Goal: Information Seeking & Learning: Compare options

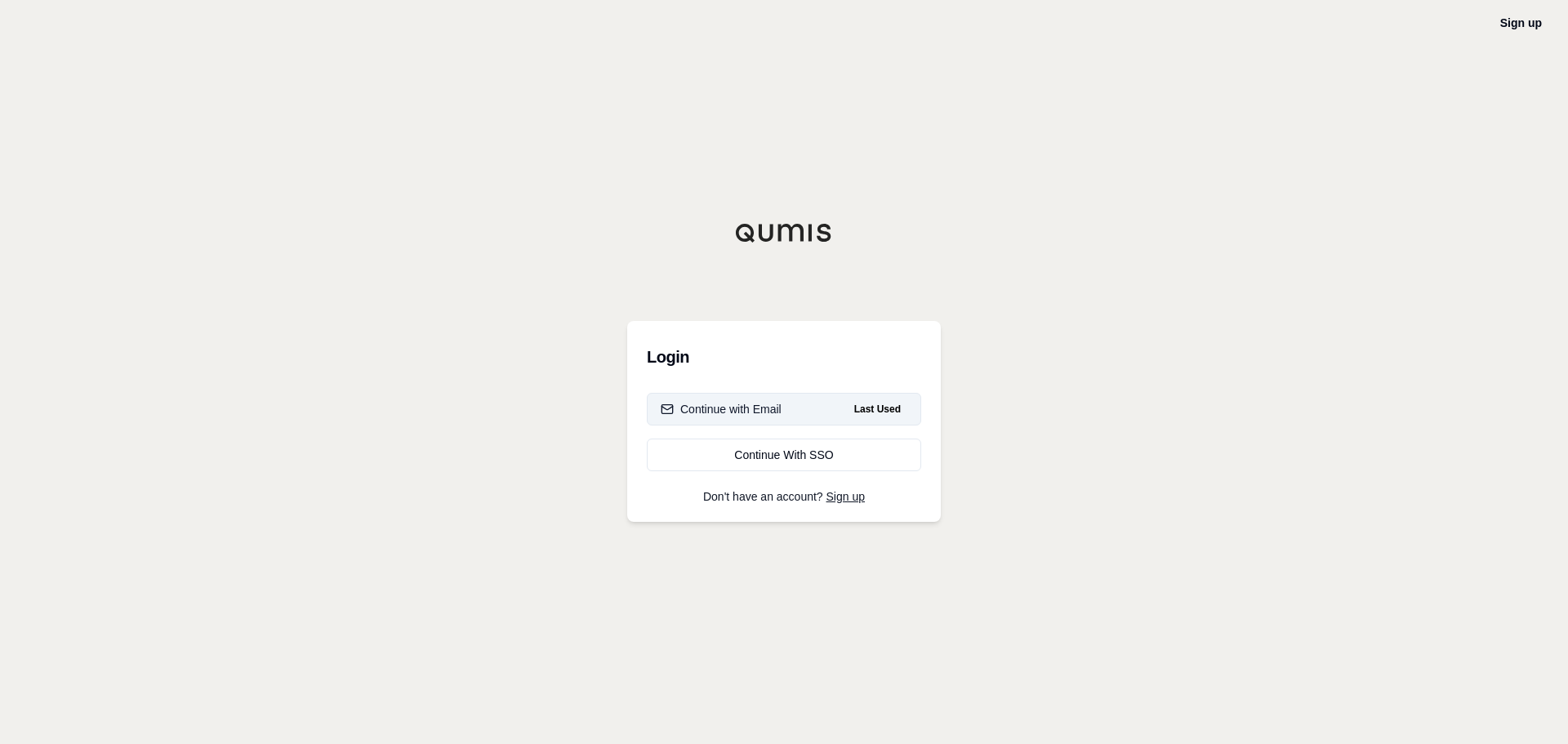
click at [698, 406] on div "Continue with Email" at bounding box center [721, 409] width 121 height 16
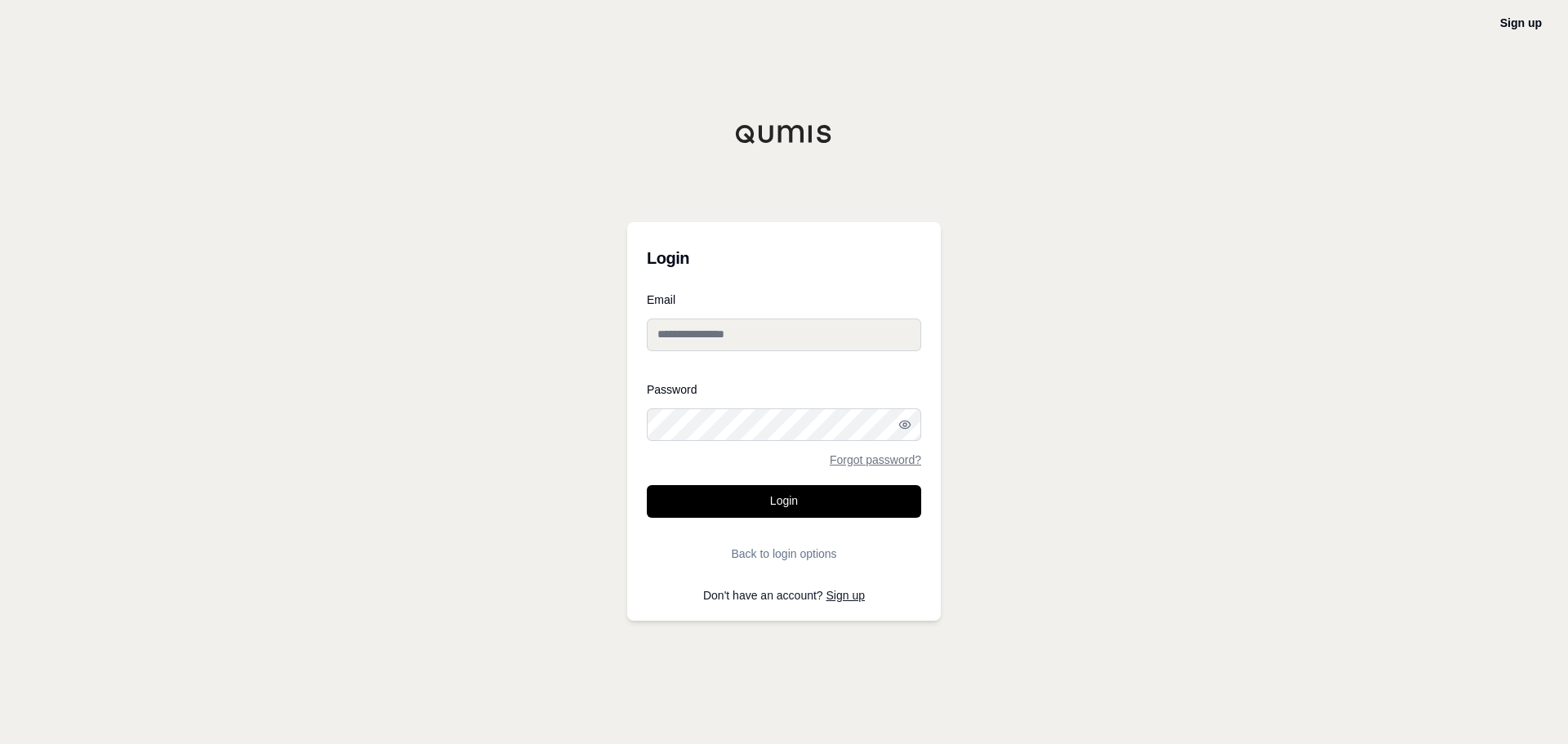
type input "**********"
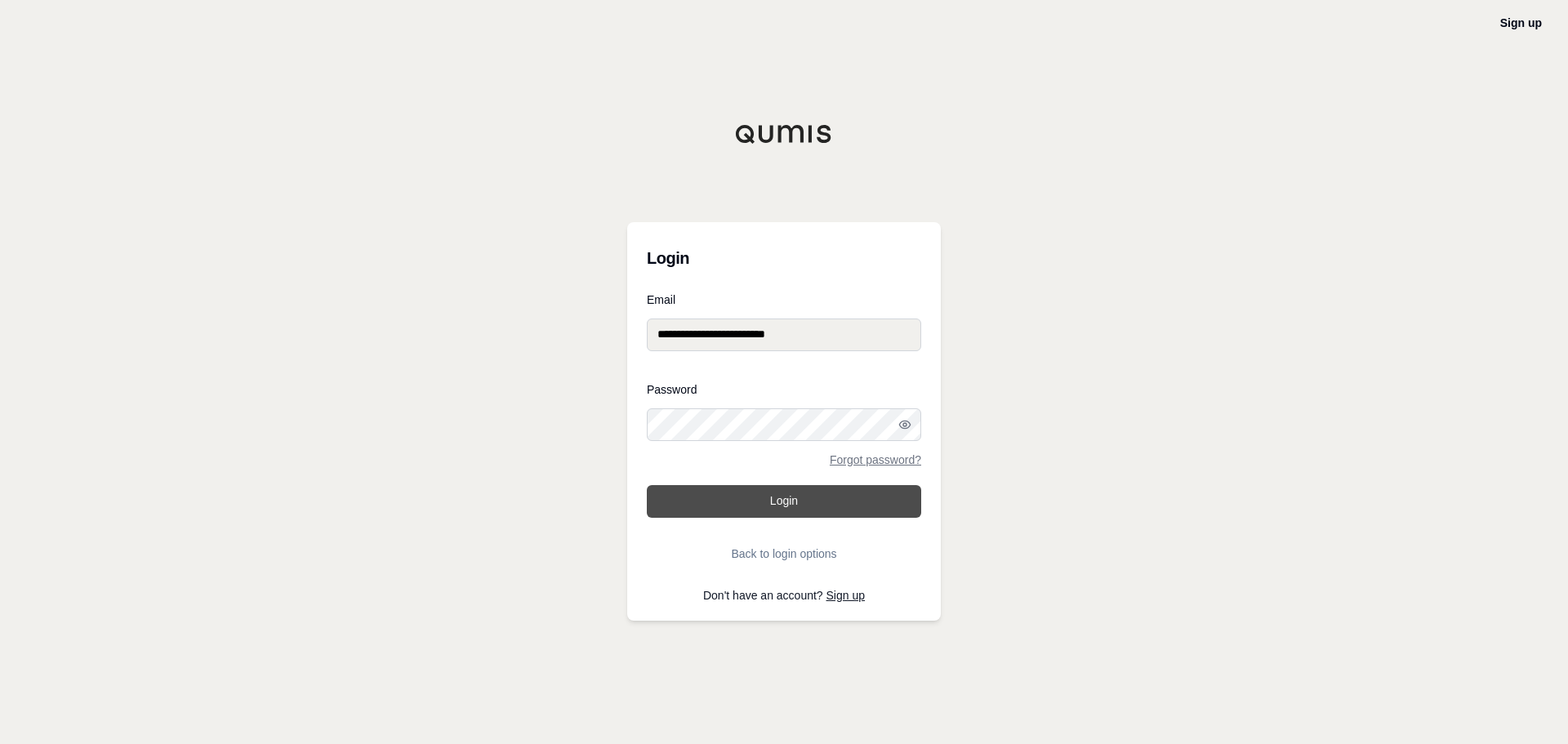
click at [809, 507] on button "Login" at bounding box center [783, 501] width 274 height 33
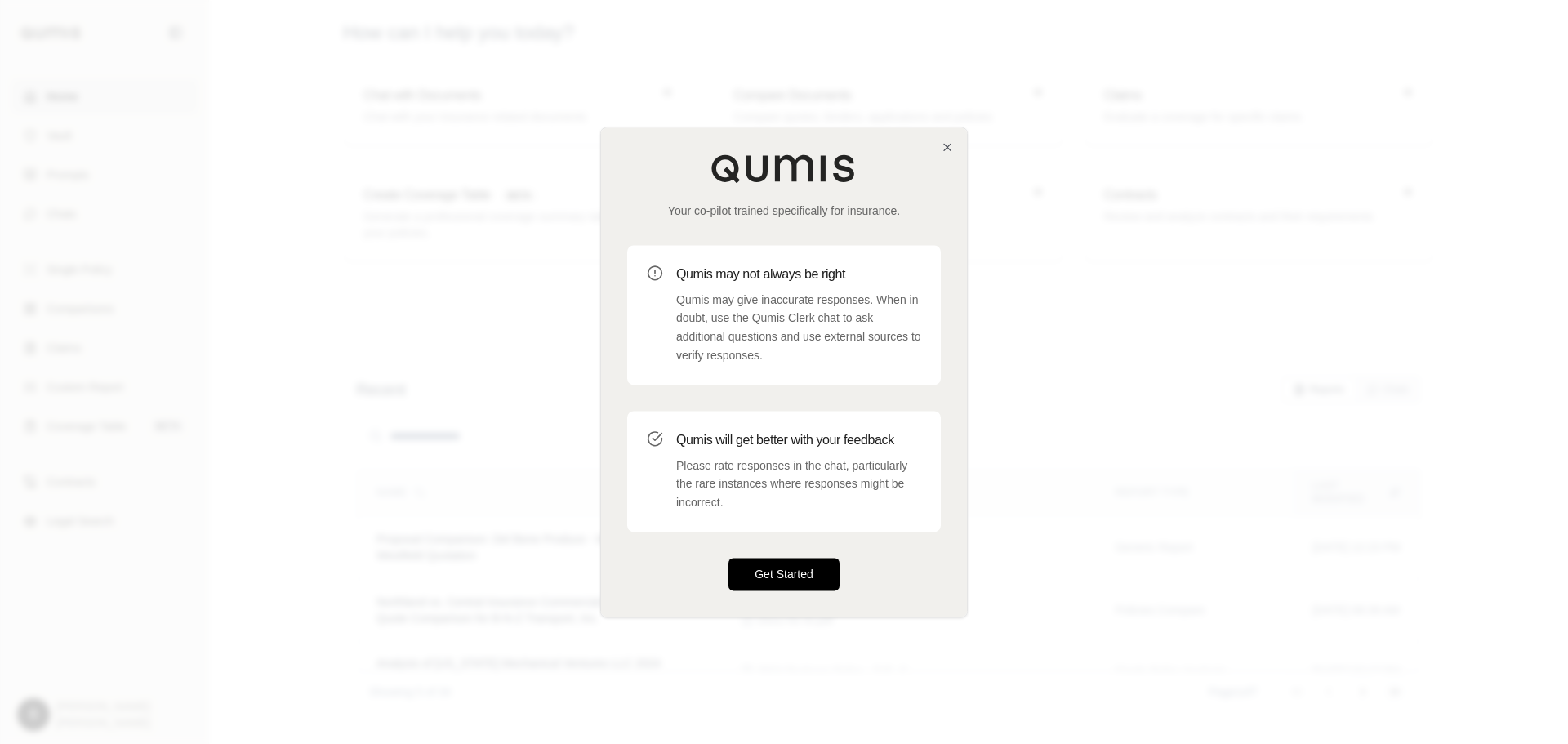
click at [808, 573] on button "Get Started" at bounding box center [784, 574] width 111 height 33
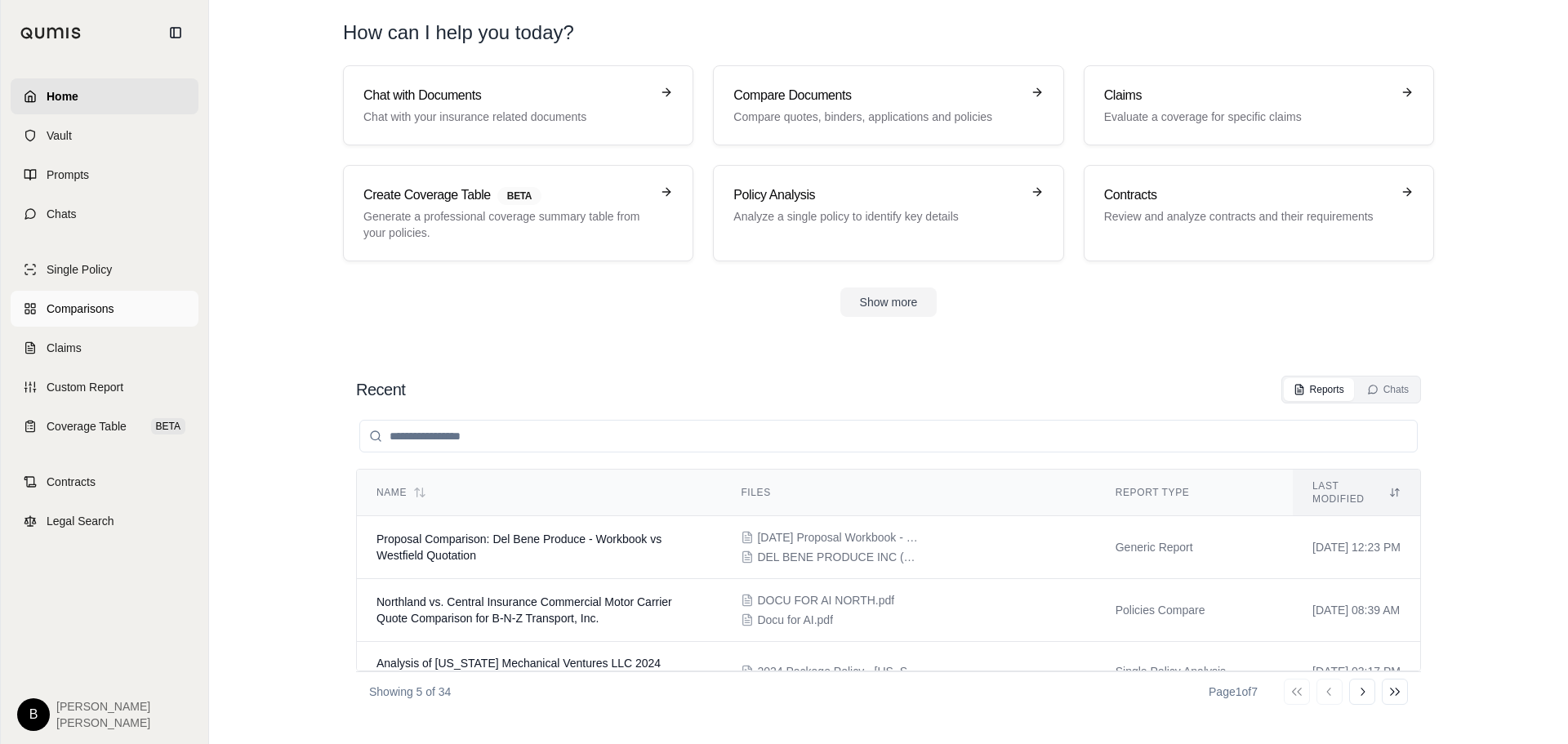
click at [48, 305] on span "Comparisons" at bounding box center [80, 308] width 67 height 16
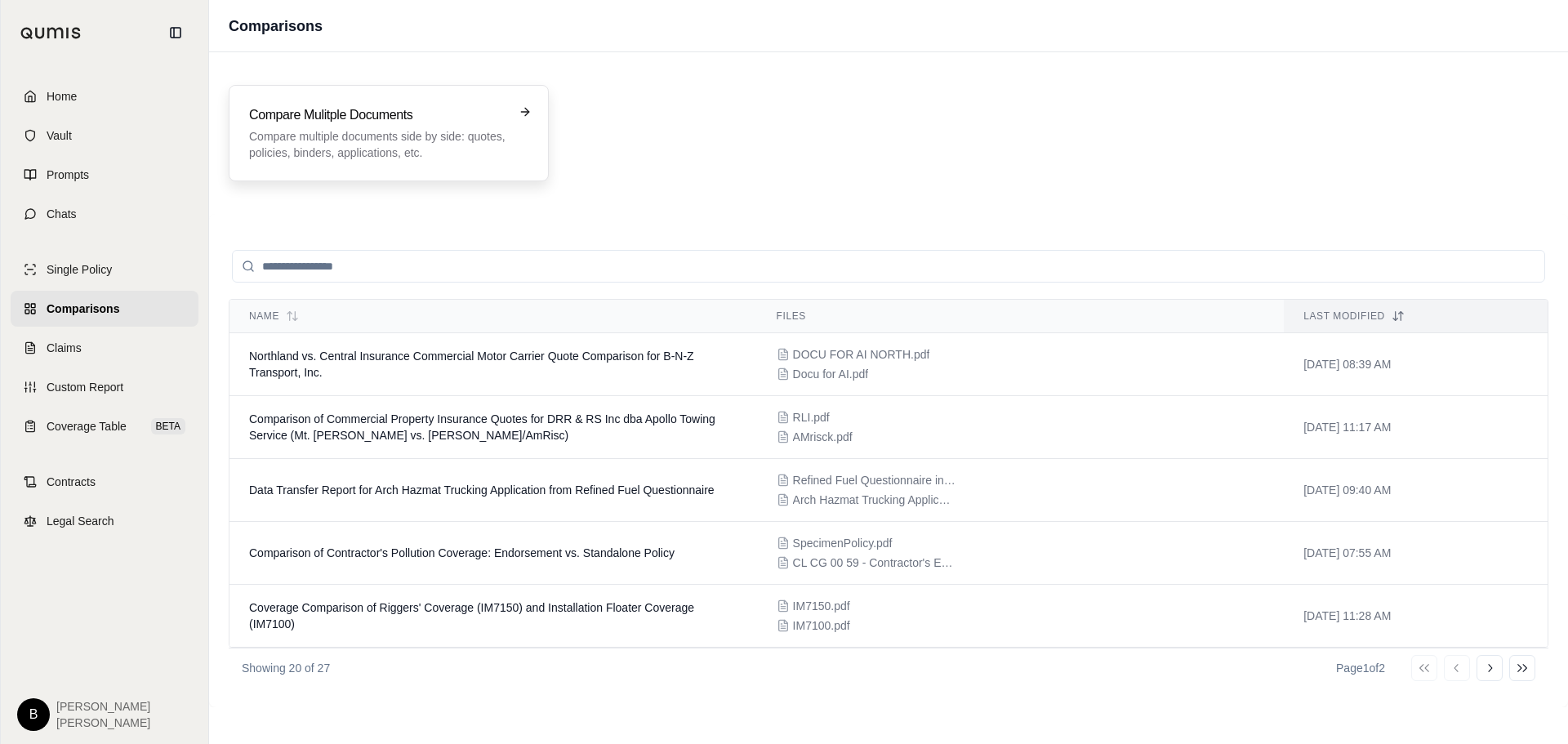
click at [509, 123] on div "Compare Mulitple Documents Compare multiple documents side by side: quotes, pol…" at bounding box center [388, 133] width 279 height 55
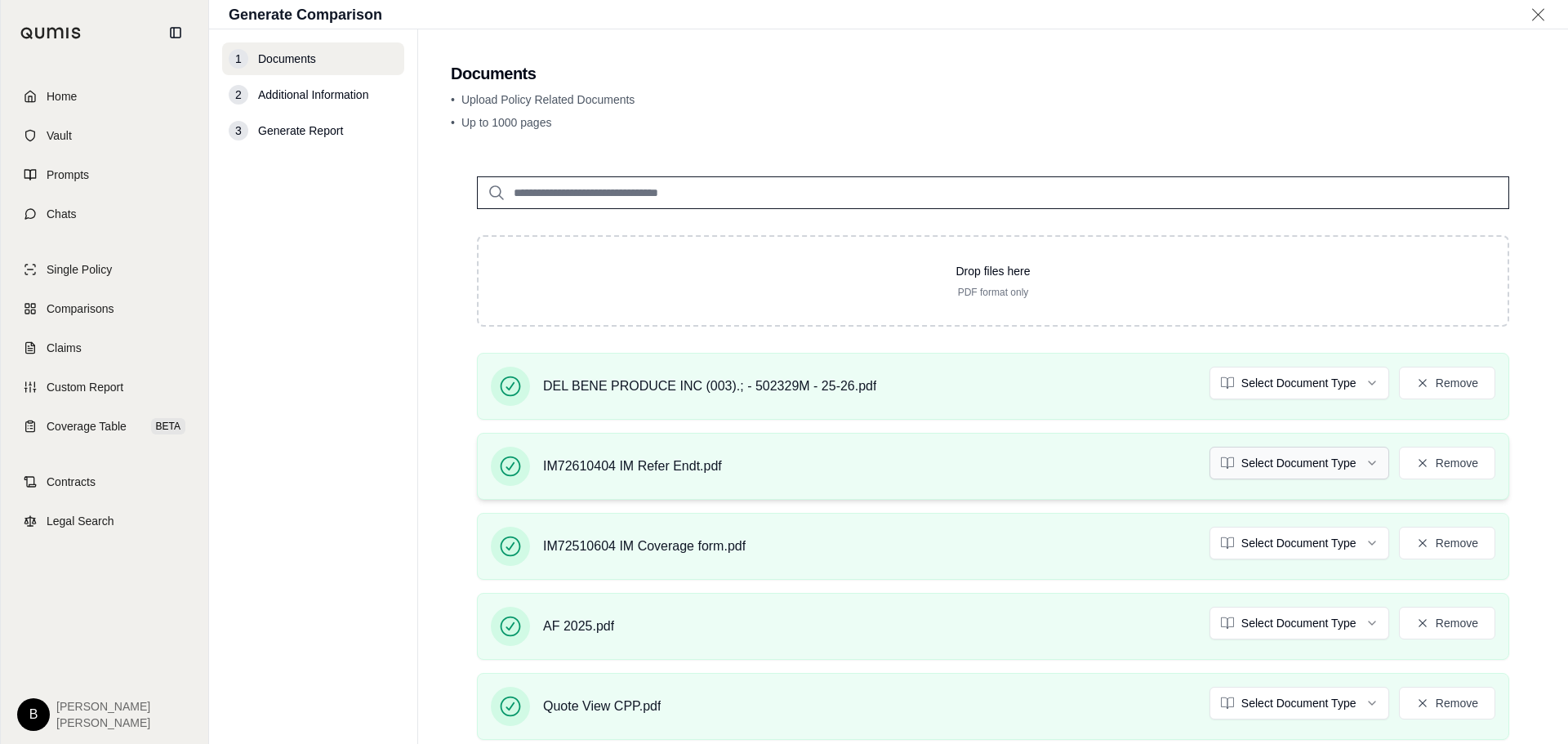
click at [1359, 458] on html "Home Vault Prompts Chats Single Policy Comparisons Claims Custom Report Coverag…" at bounding box center [784, 372] width 1568 height 744
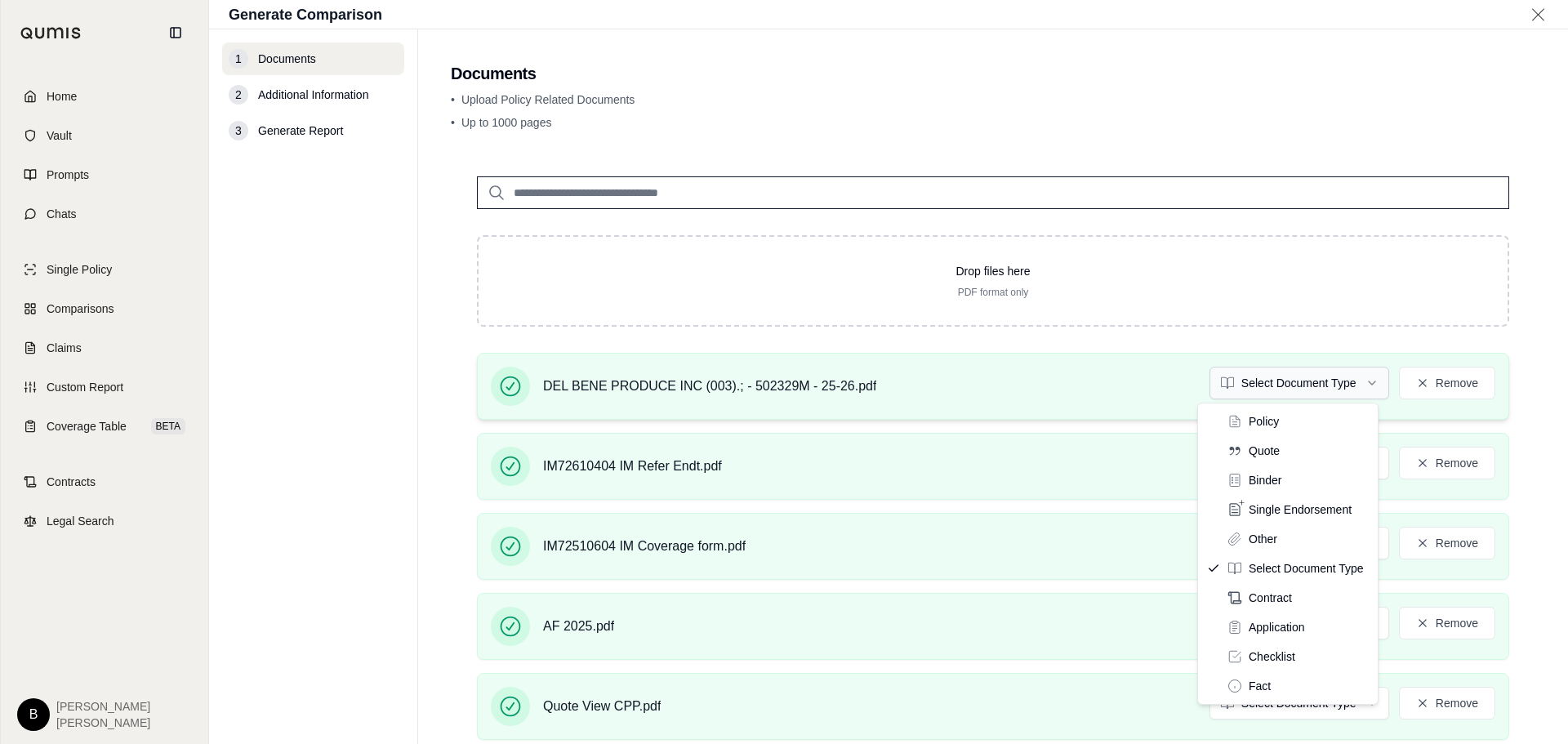
click at [1361, 381] on html "Home Vault Prompts Chats Single Policy Comparisons Claims Custom Report Coverag…" at bounding box center [784, 372] width 1568 height 744
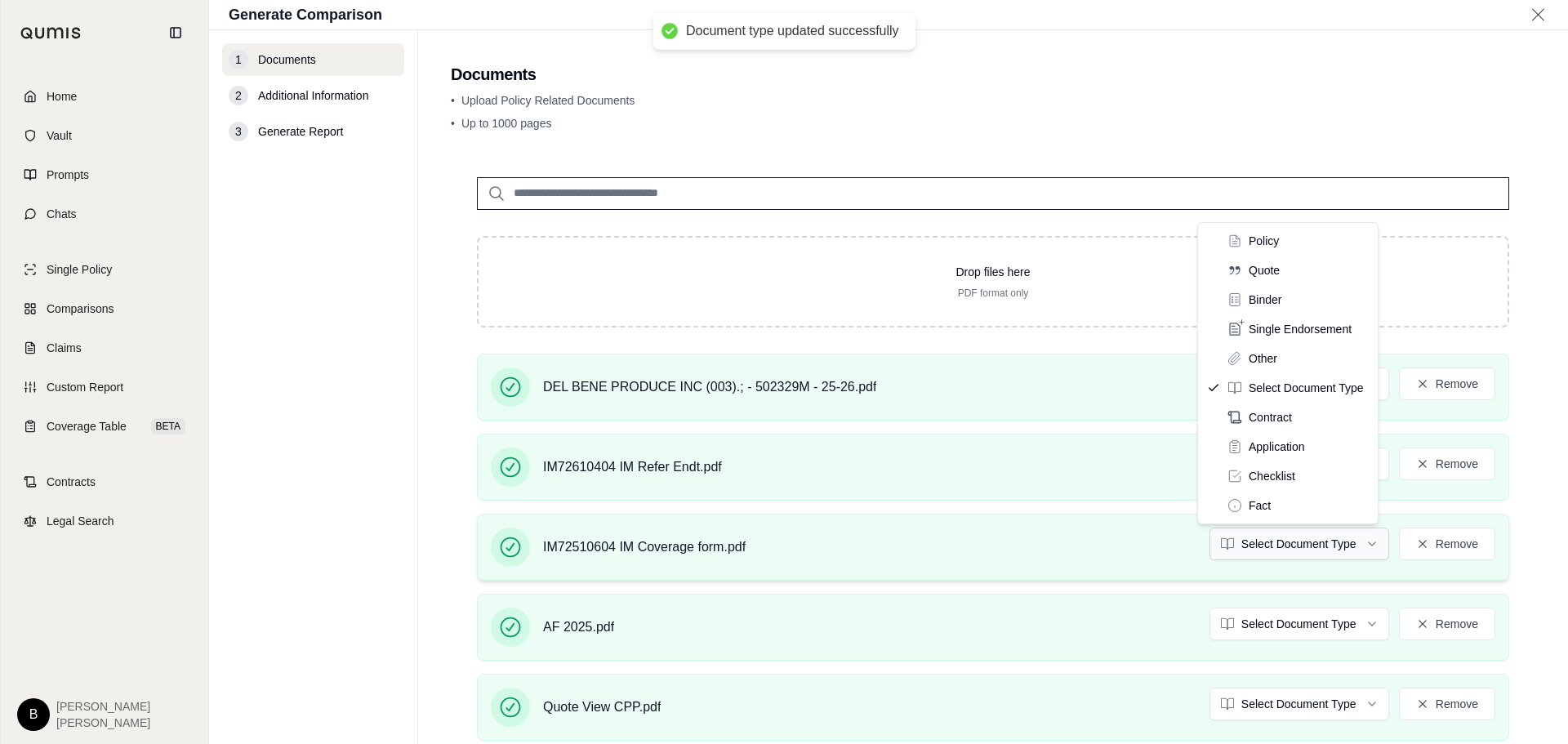
click at [1357, 544] on html "Document type updated successfully Document type updated successfully Home Vaul…" at bounding box center [784, 372] width 1568 height 744
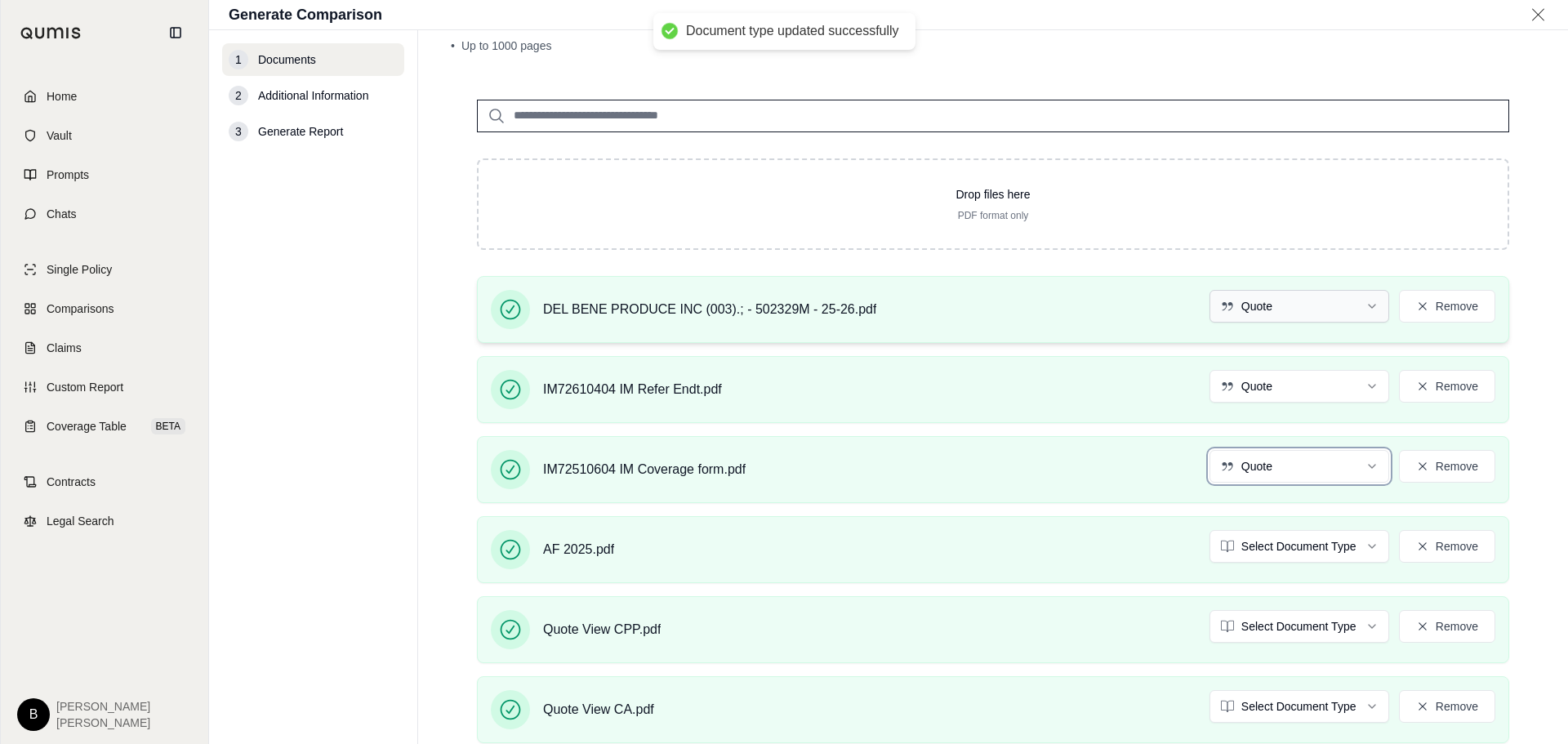
scroll to position [163, 0]
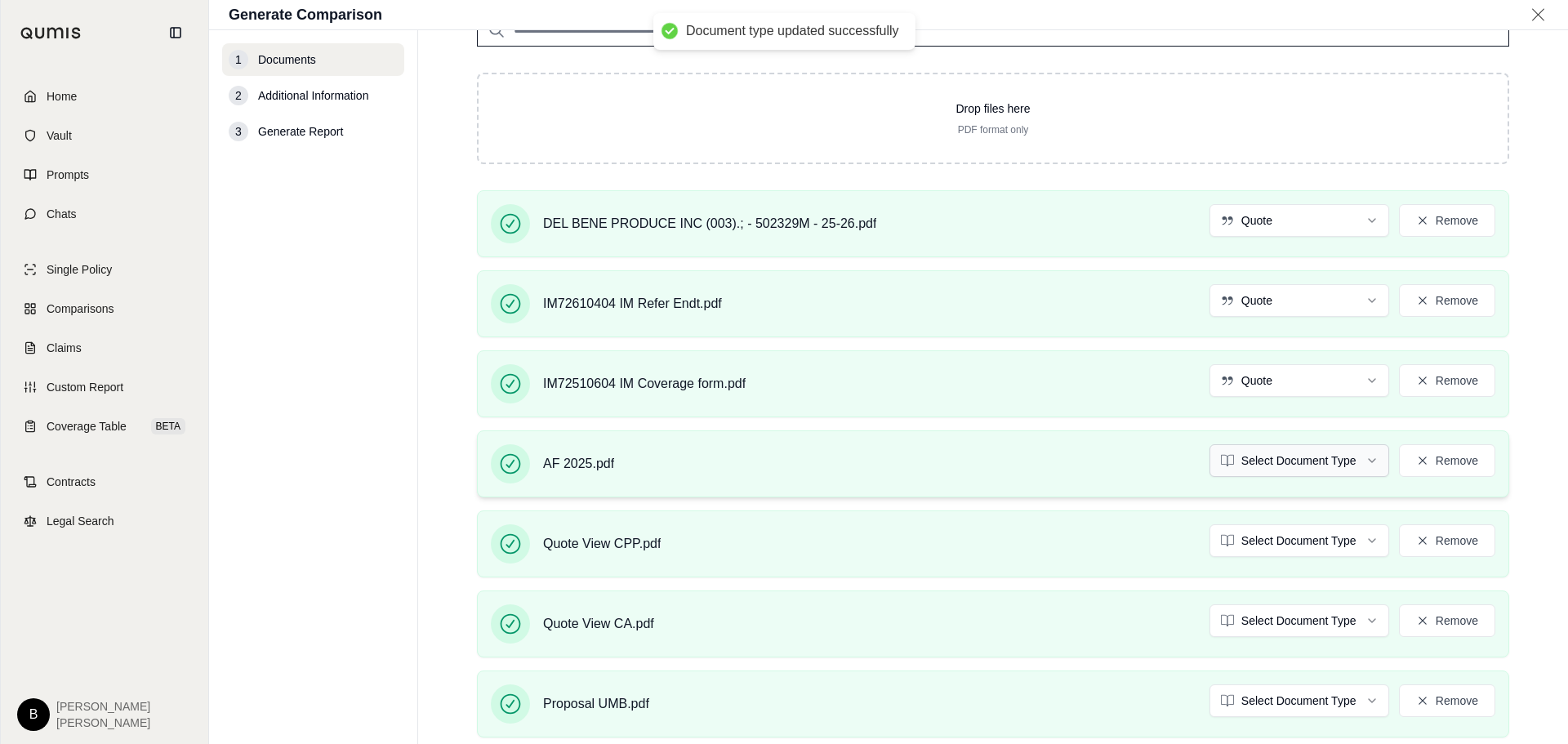
click at [1352, 461] on html "Document type updated successfully Home Vault Prompts Chats Single Policy Compa…" at bounding box center [784, 372] width 1568 height 744
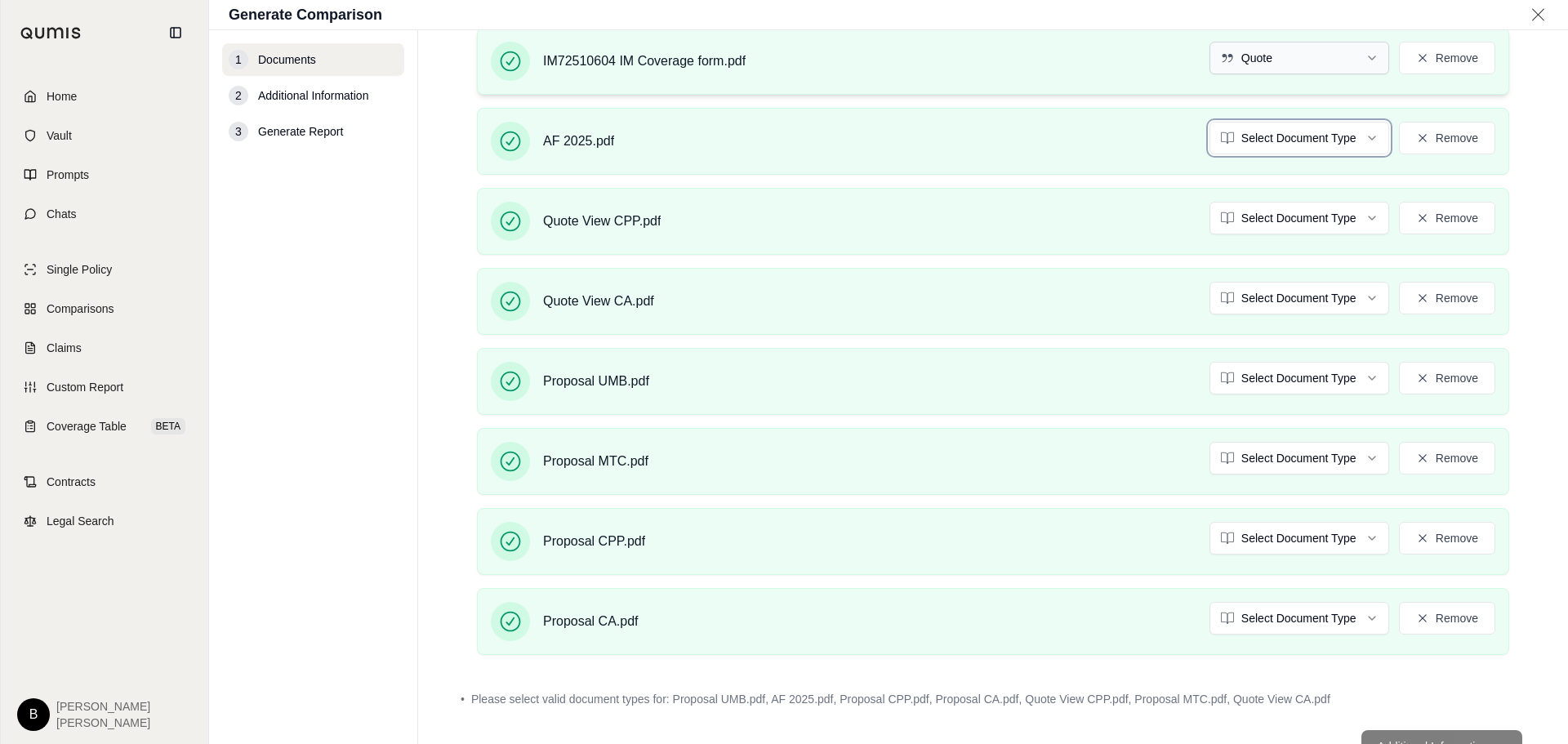
scroll to position [490, 0]
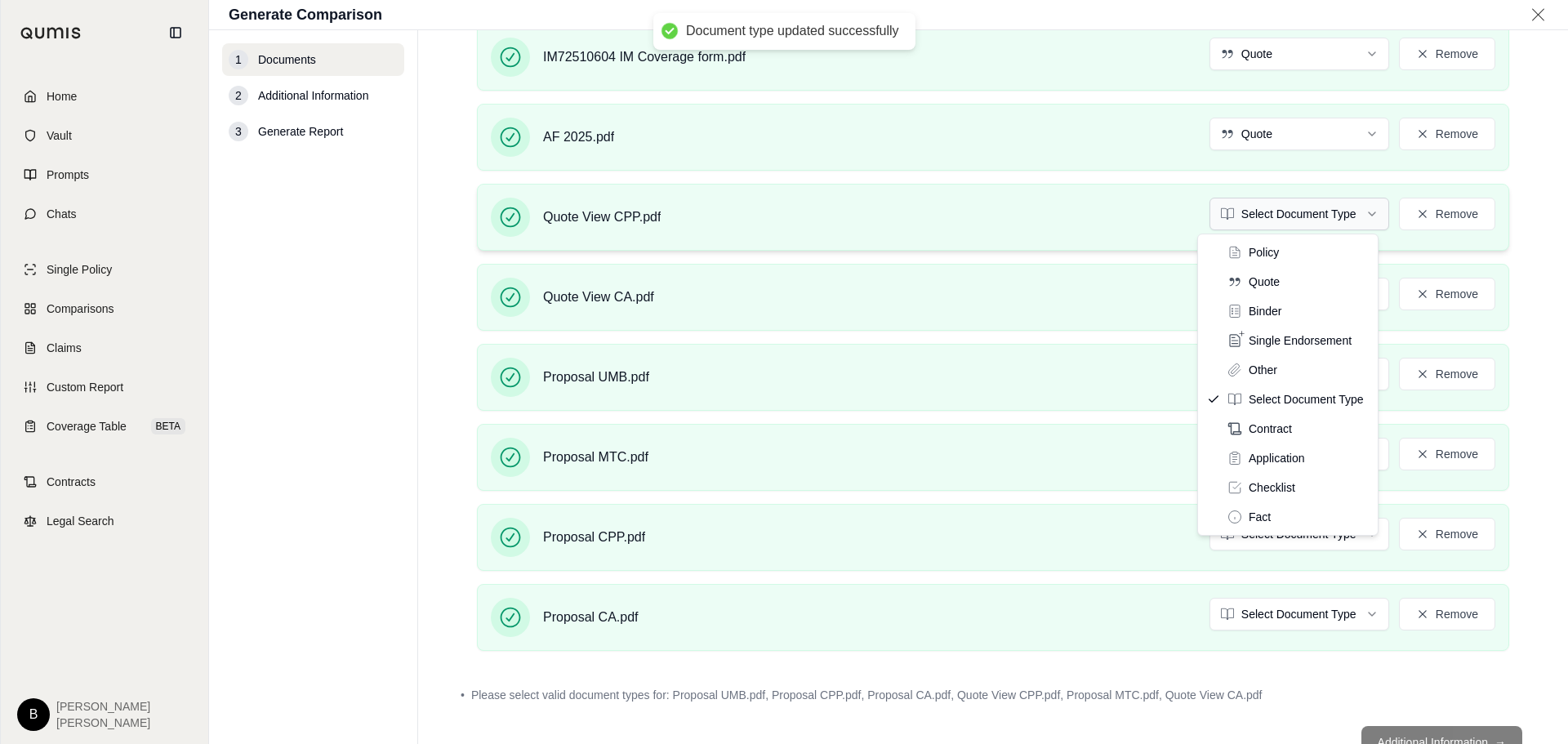
click at [1361, 214] on html "Document type updated successfully Home Vault Prompts Chats Single Policy Compa…" at bounding box center [784, 372] width 1568 height 744
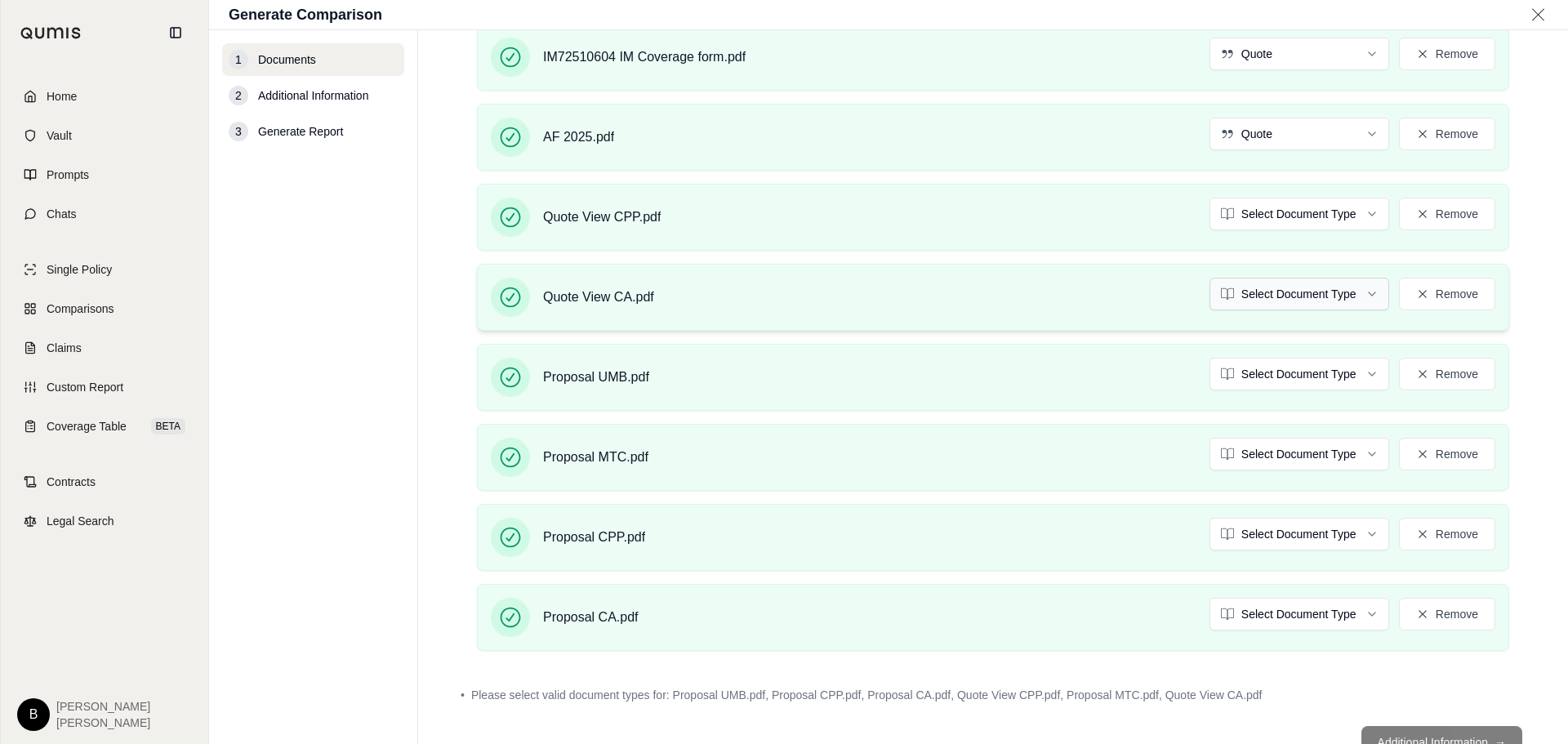
click at [1358, 293] on html "Document type updated successfully Home Vault Prompts Chats Single Policy Compa…" at bounding box center [784, 372] width 1568 height 744
click at [1355, 376] on html "Document type updated successfully Home Vault Prompts Chats Single Policy Compa…" at bounding box center [784, 372] width 1568 height 744
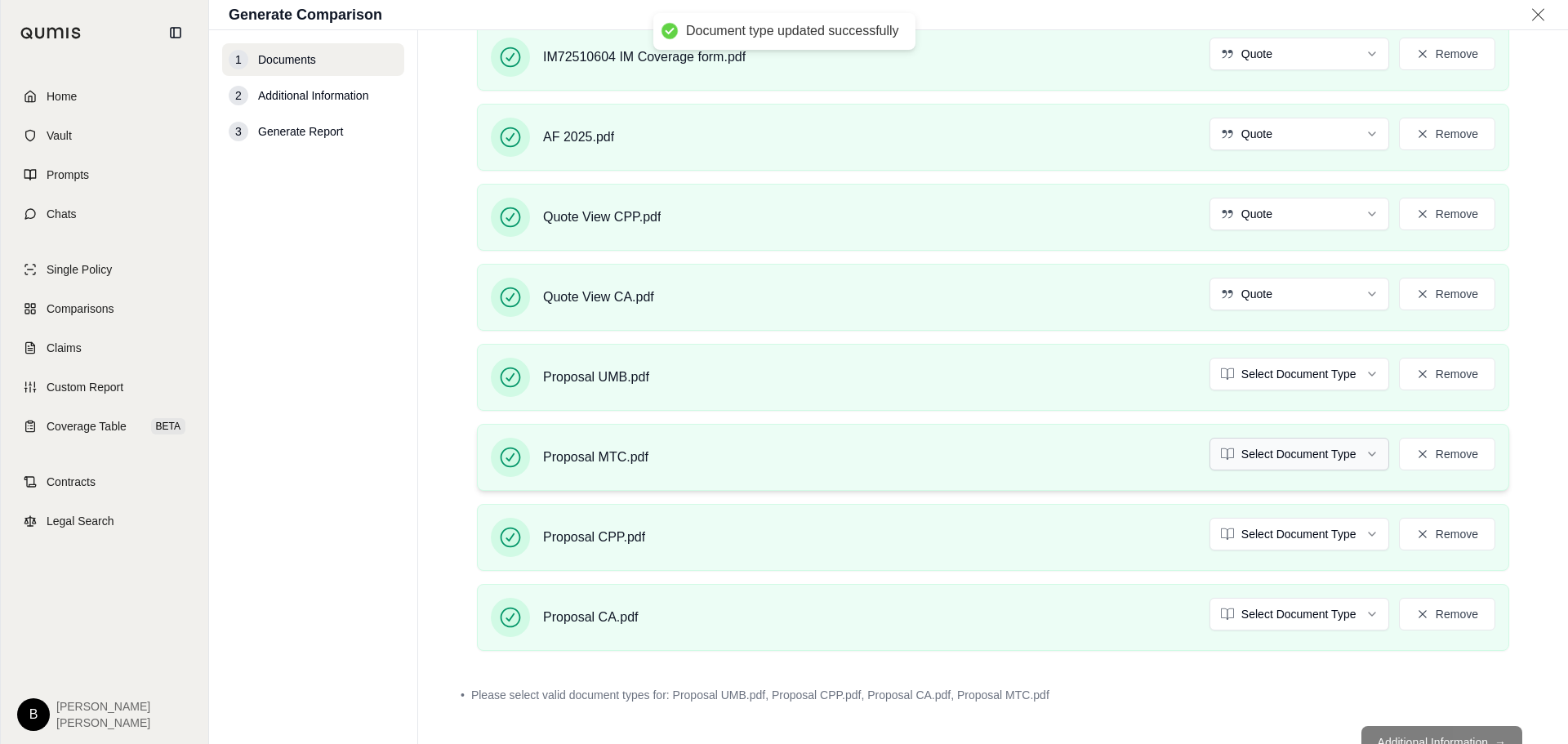
click at [1354, 455] on html "Document type updated successfully Home Vault Prompts Chats Single Policy Compa…" at bounding box center [784, 372] width 1568 height 744
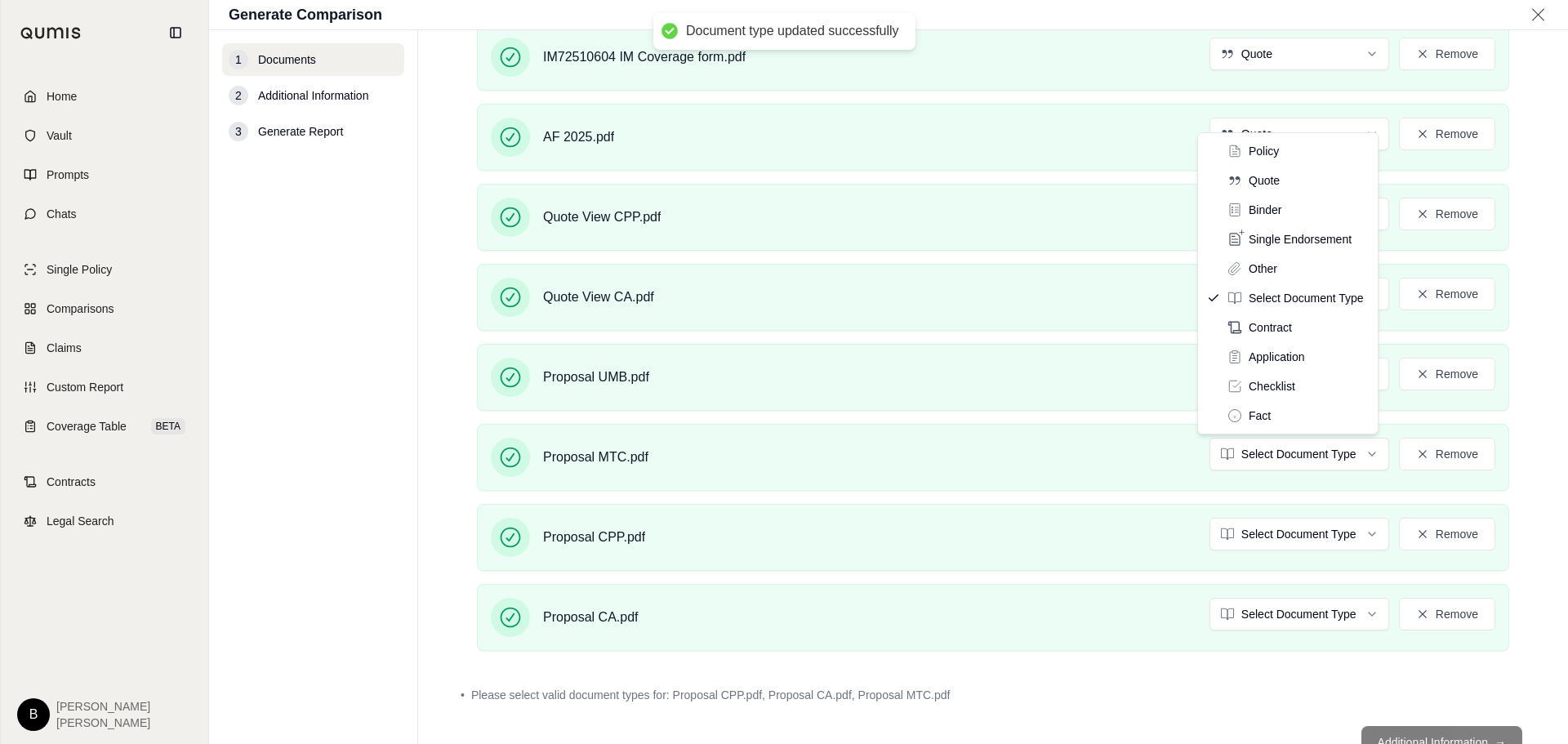
drag, startPoint x: 1220, startPoint y: 167, endPoint x: 1226, endPoint y: 181, distance: 15.2
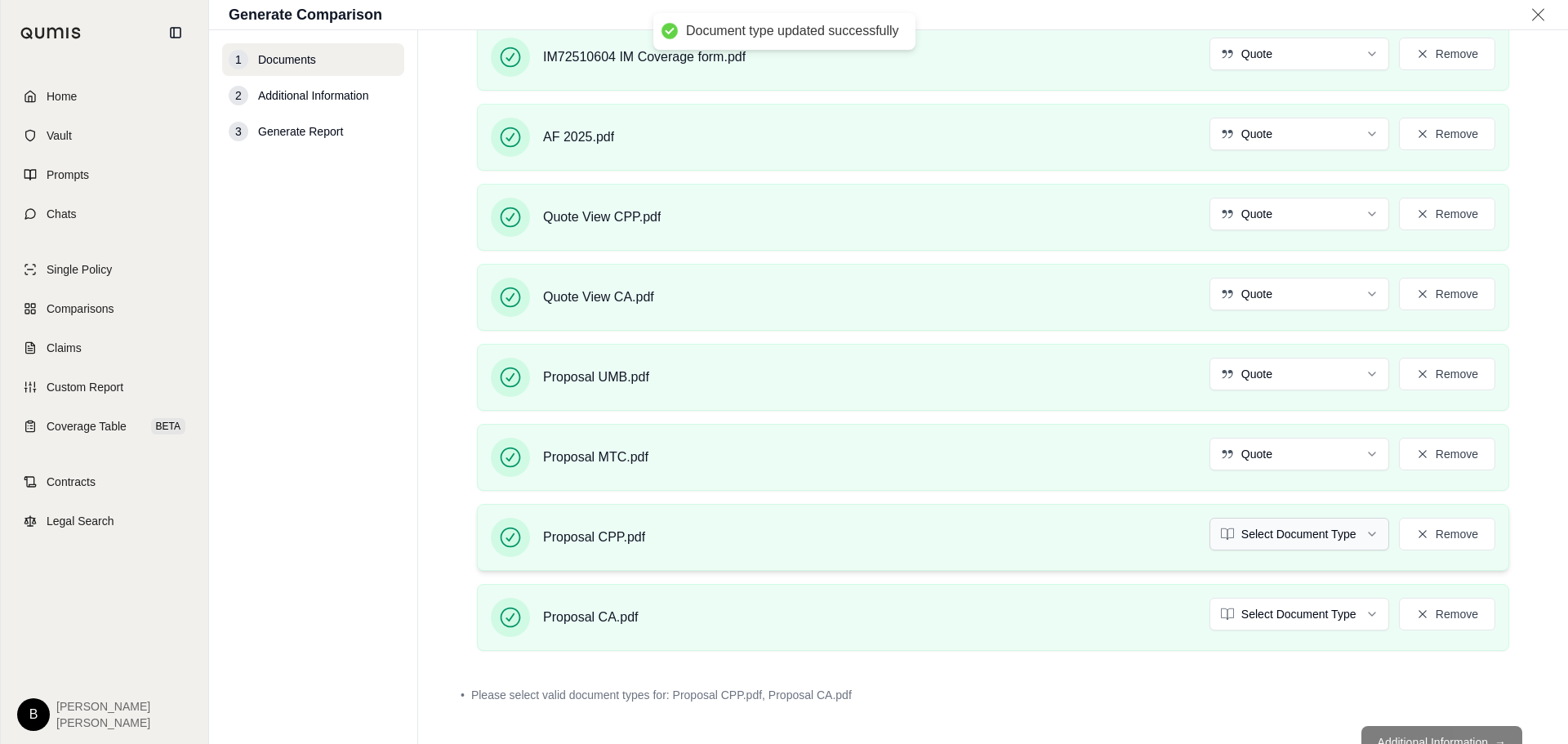
click at [1359, 531] on html "Document type updated successfully Document type updated successfully Home Vaul…" at bounding box center [784, 372] width 1568 height 744
click at [1349, 617] on html "Document type updated successfully Home Vault Prompts Chats Single Policy Compa…" at bounding box center [784, 372] width 1568 height 744
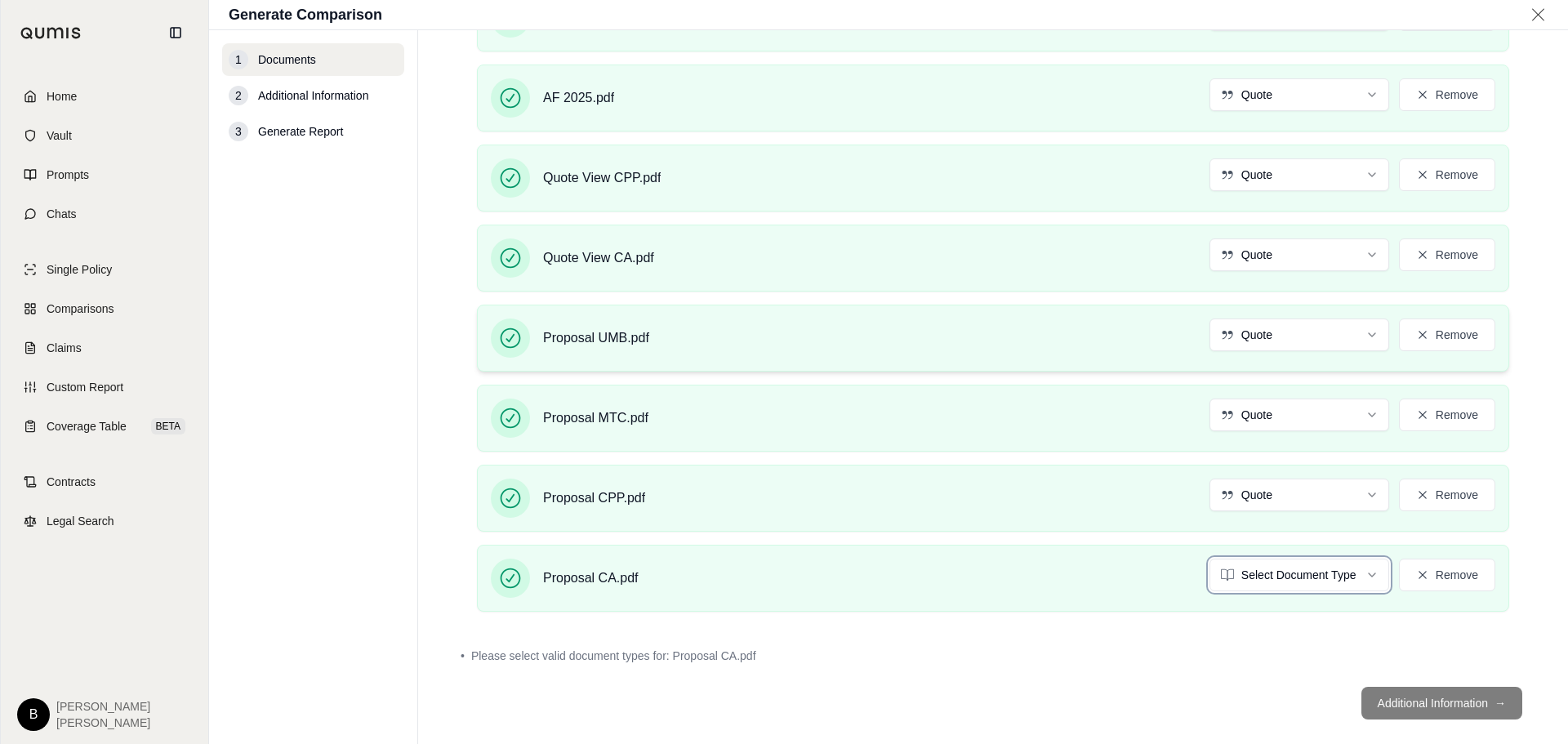
scroll to position [502, 0]
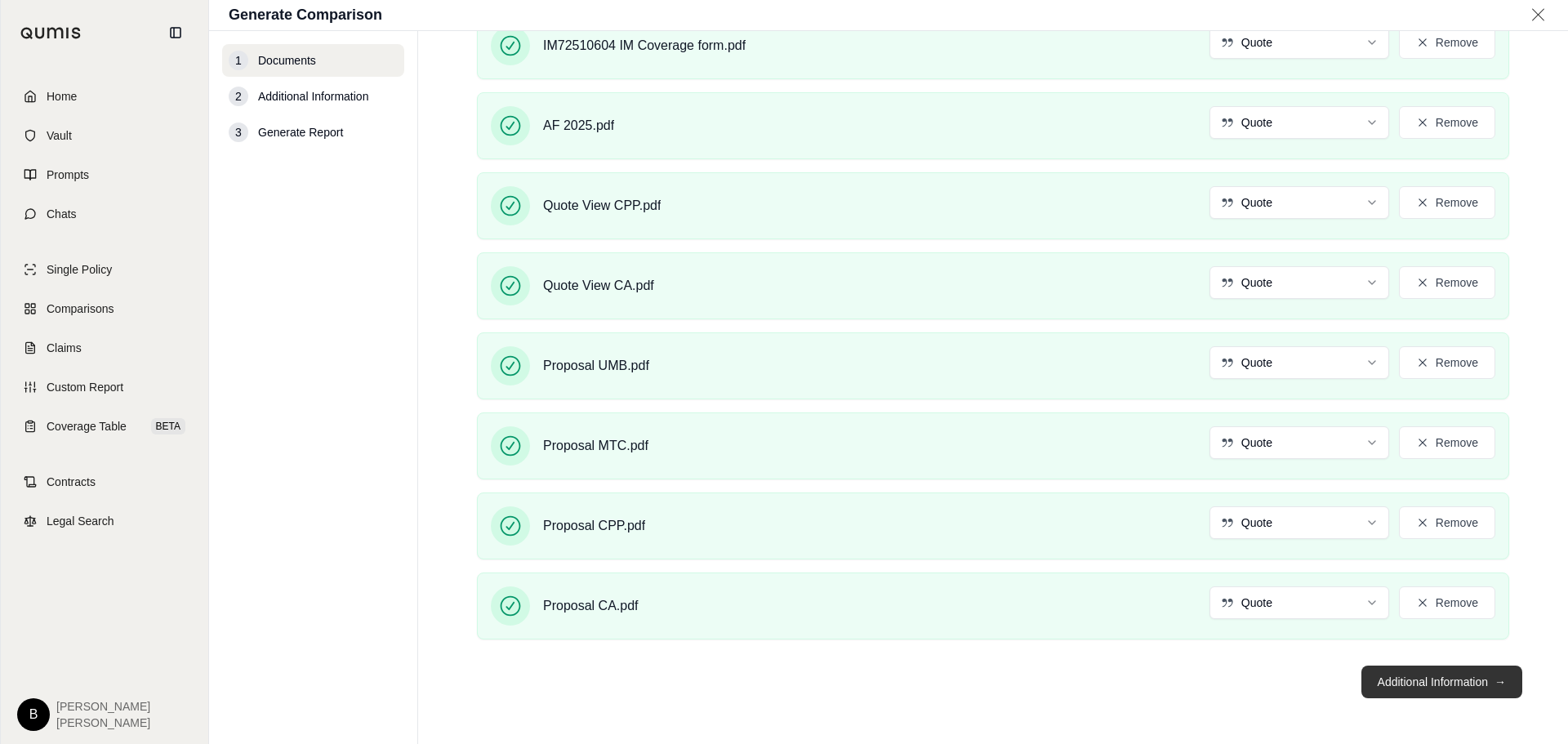
click at [1386, 684] on button "Additional Information →" at bounding box center [1442, 682] width 161 height 33
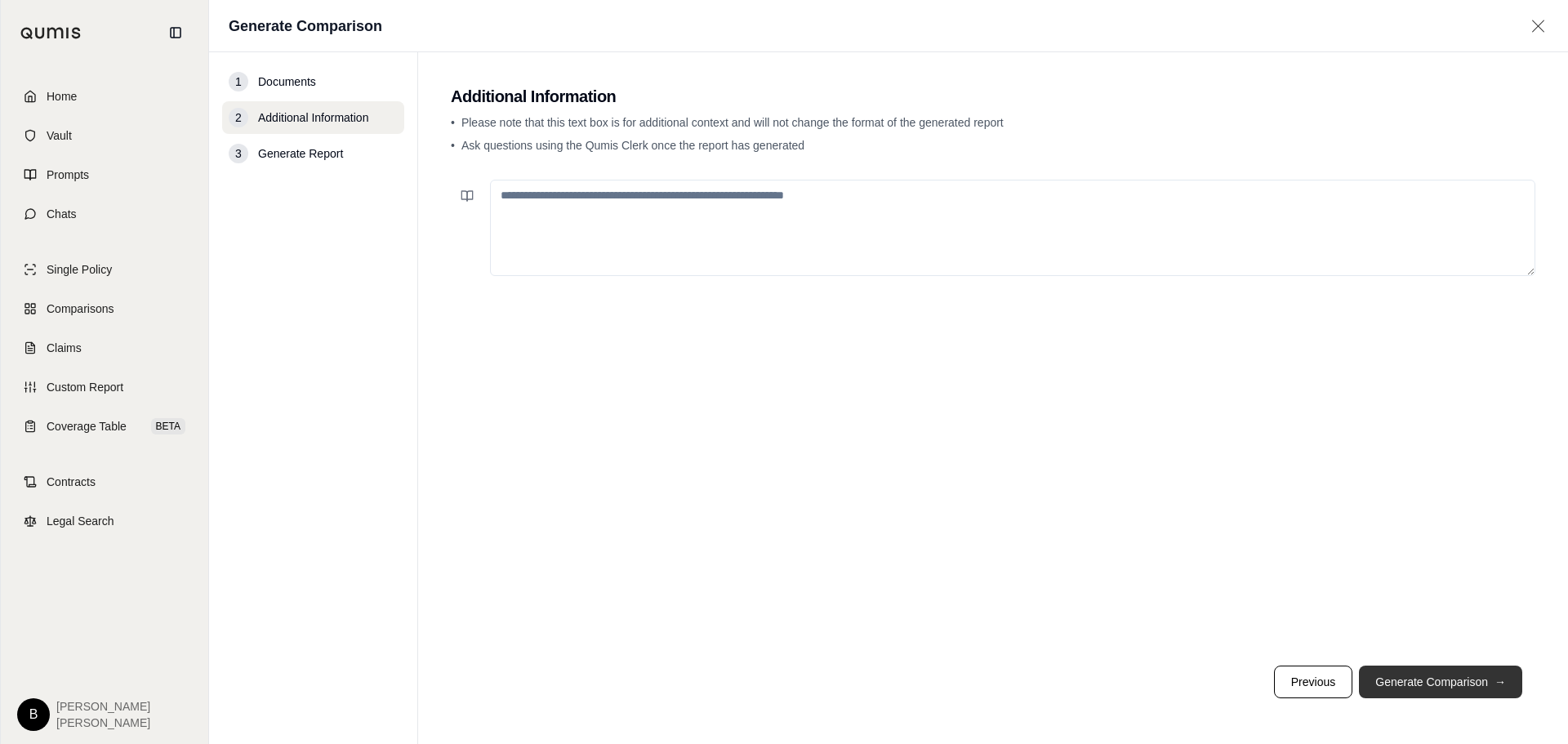
click at [1442, 682] on button "Generate Comparison →" at bounding box center [1440, 682] width 163 height 33
